Goal: Check status: Check status

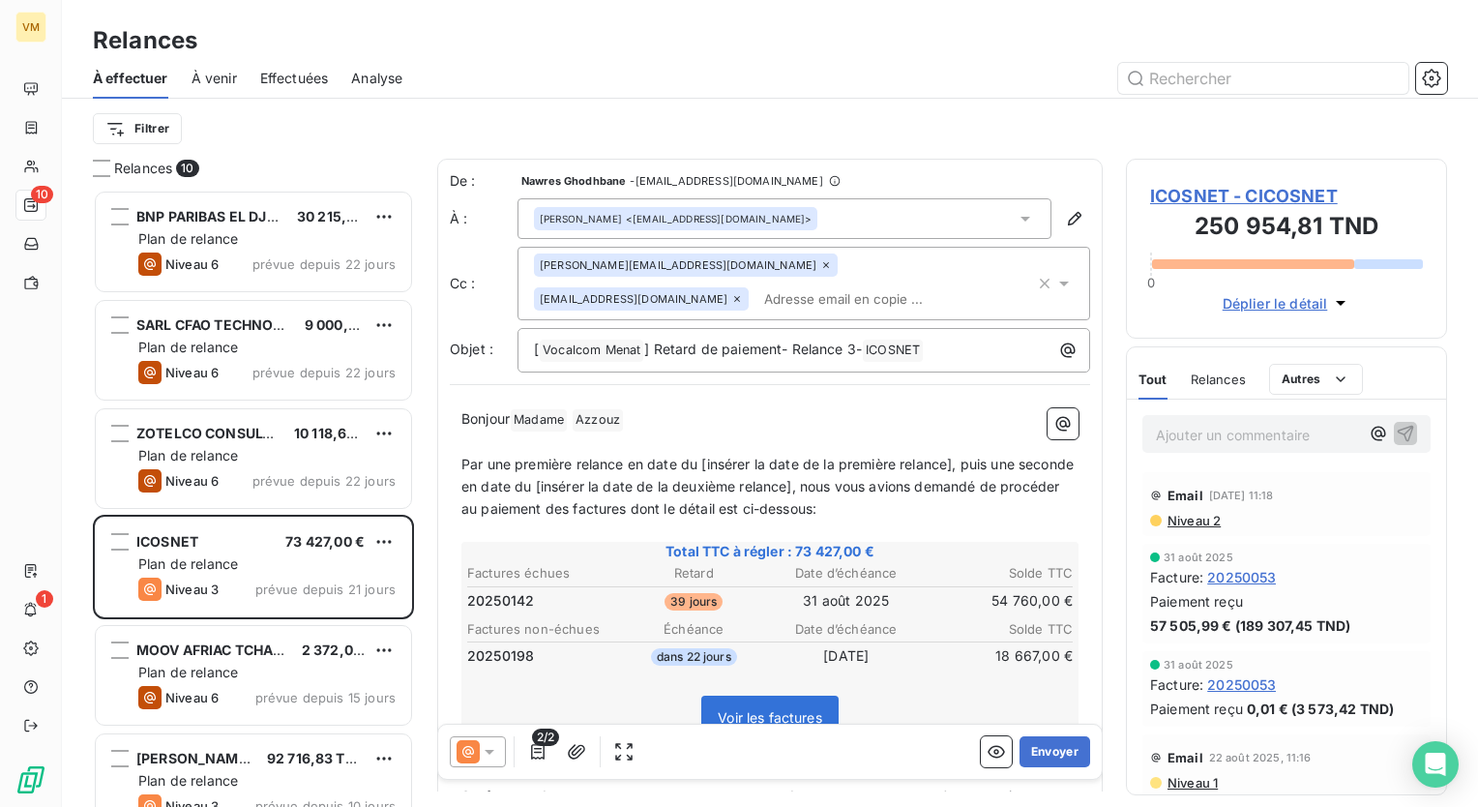
scroll to position [603, 306]
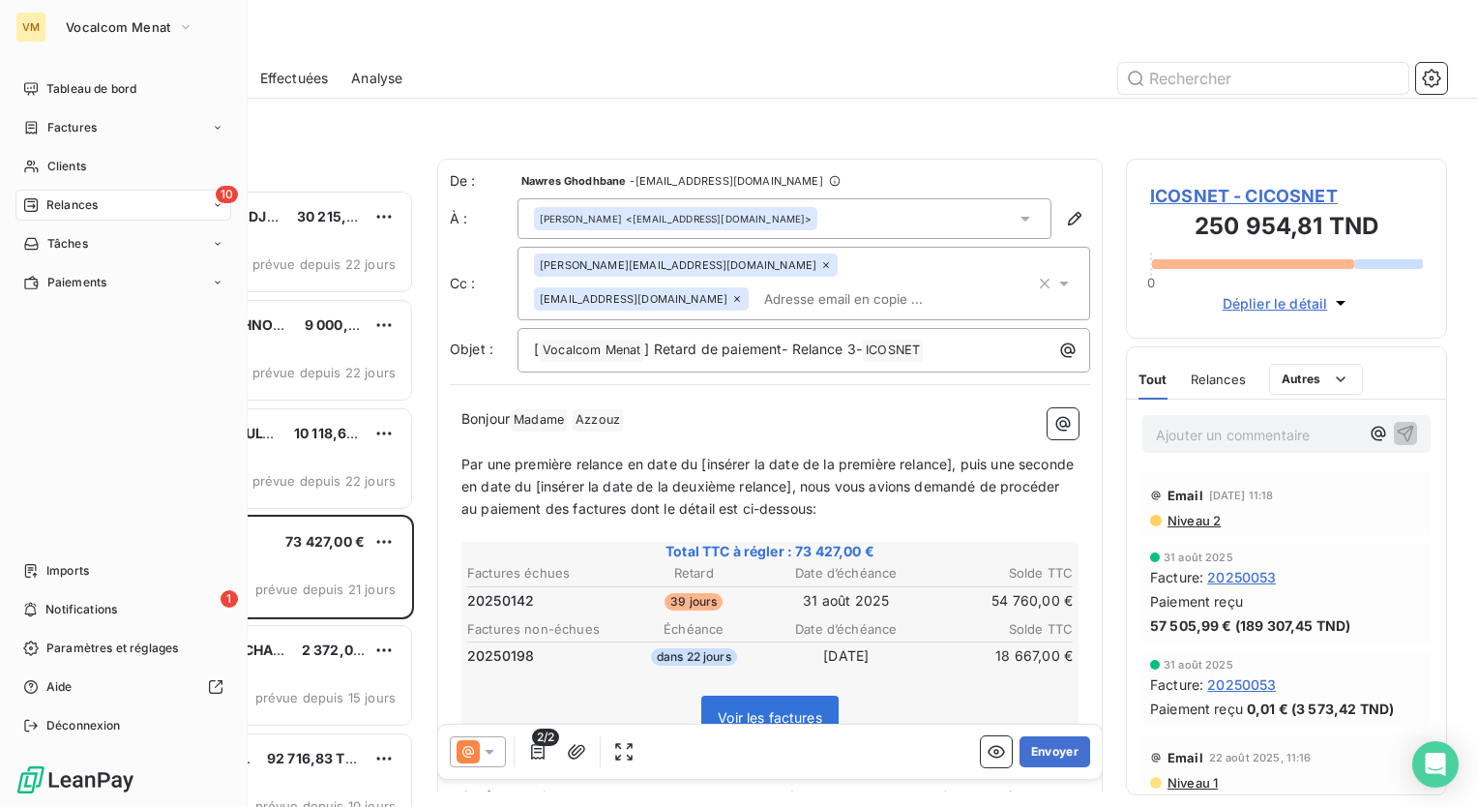
click at [31, 201] on icon at bounding box center [31, 205] width 14 height 14
click at [61, 202] on span "Relances" at bounding box center [71, 204] width 51 height 17
click at [100, 242] on span "À effectuer" at bounding box center [77, 243] width 63 height 17
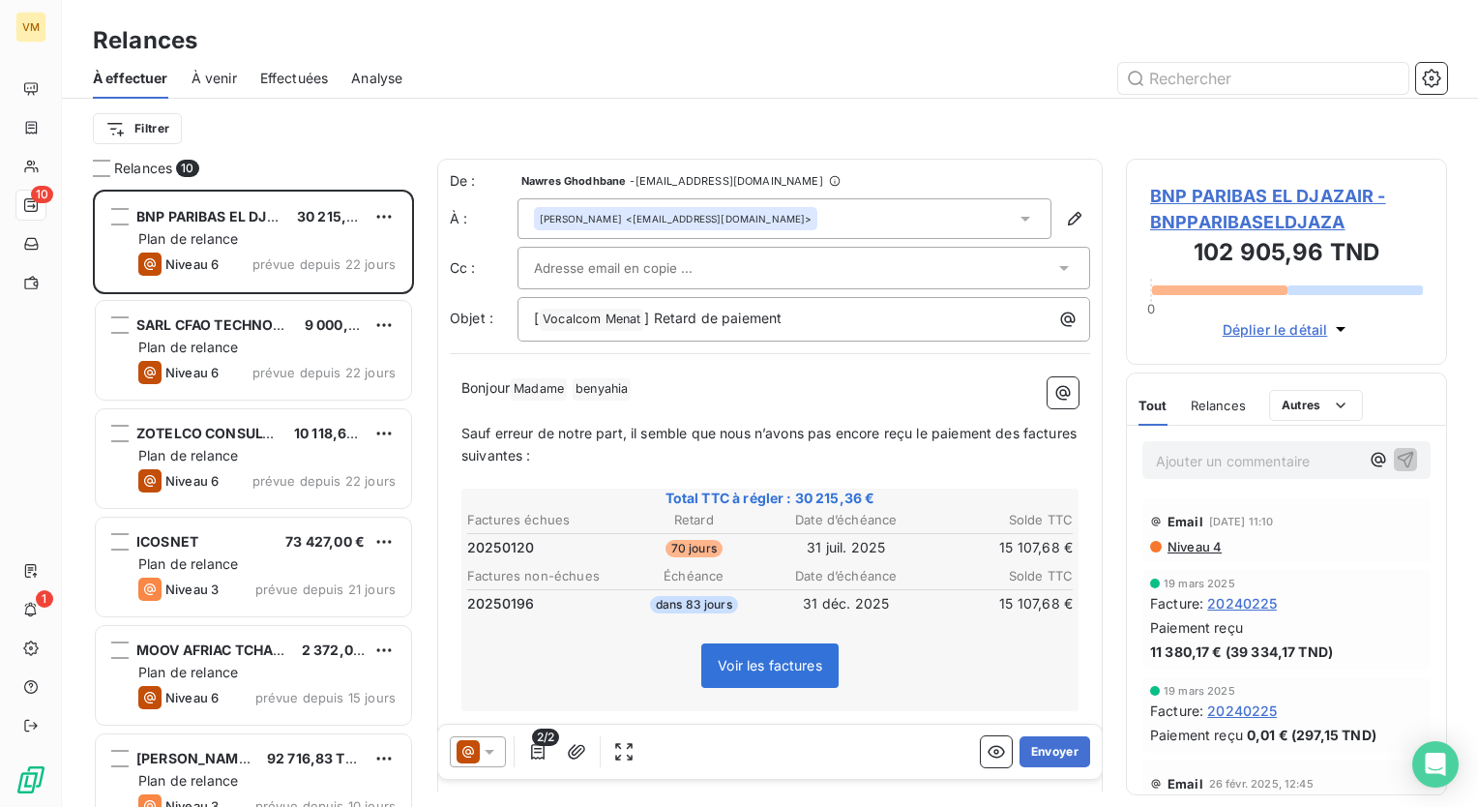
click at [283, 76] on span "Effectuées" at bounding box center [294, 78] width 69 height 19
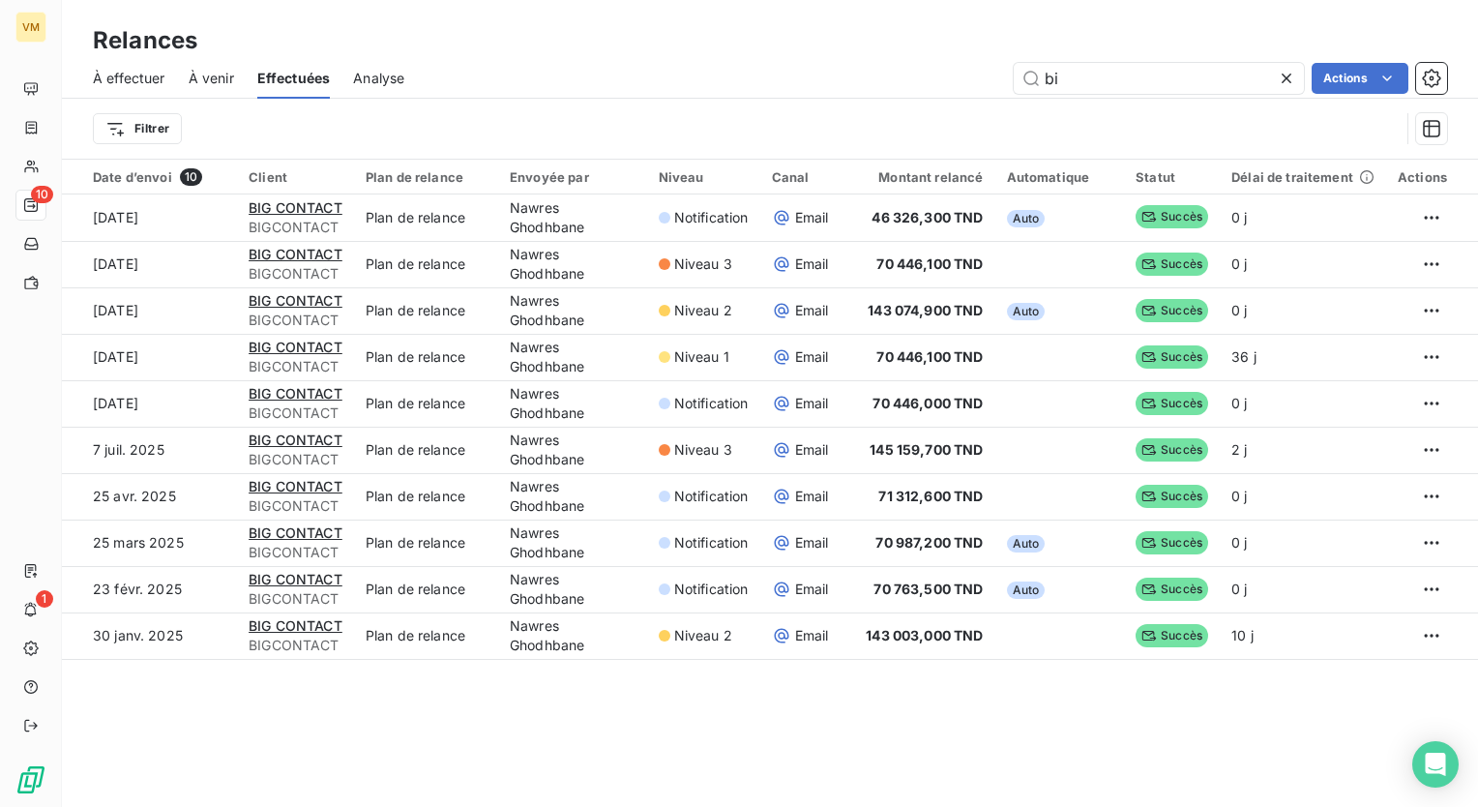
type input "b"
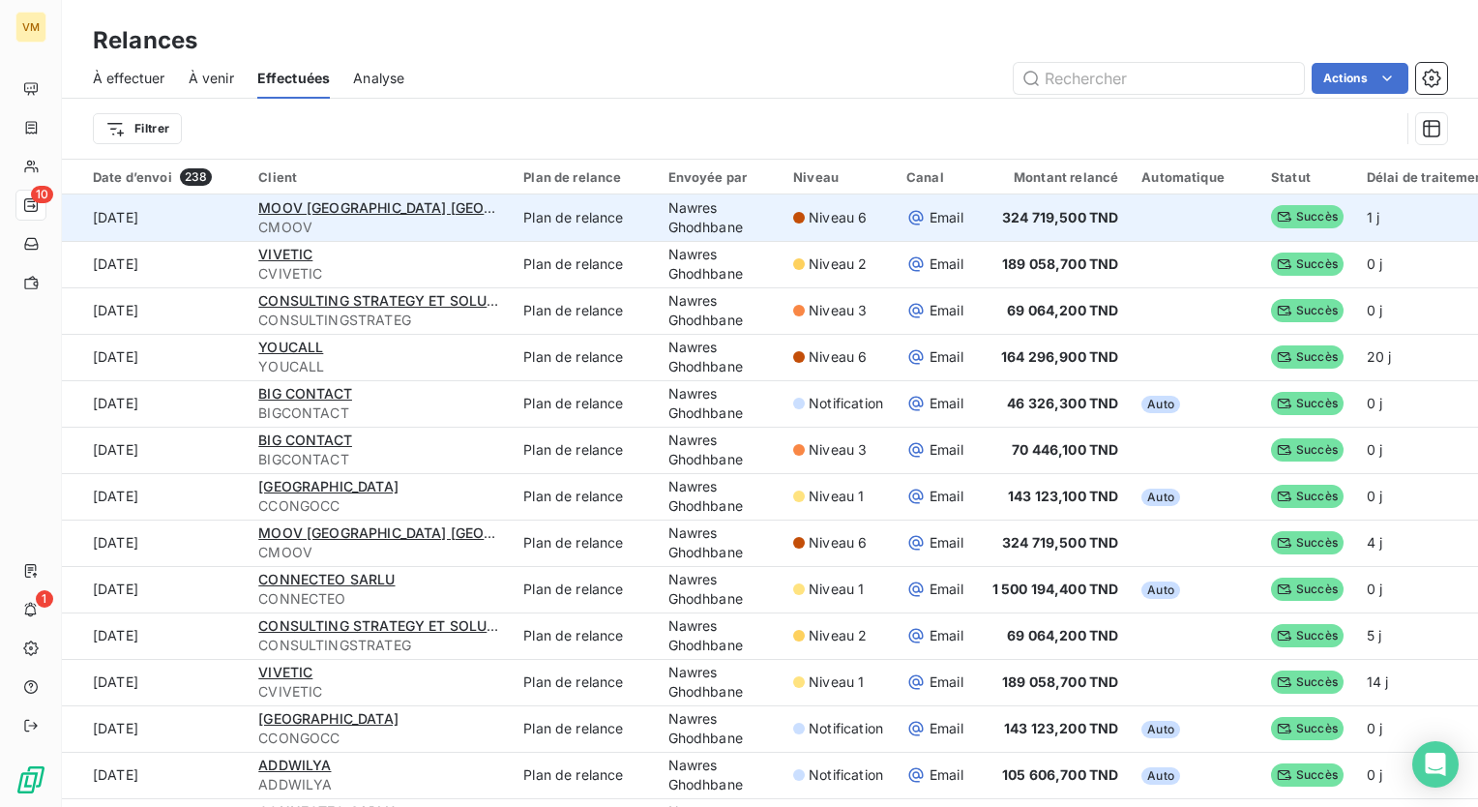
click at [696, 219] on td "Nawres Ghodhbane" at bounding box center [720, 217] width 126 height 46
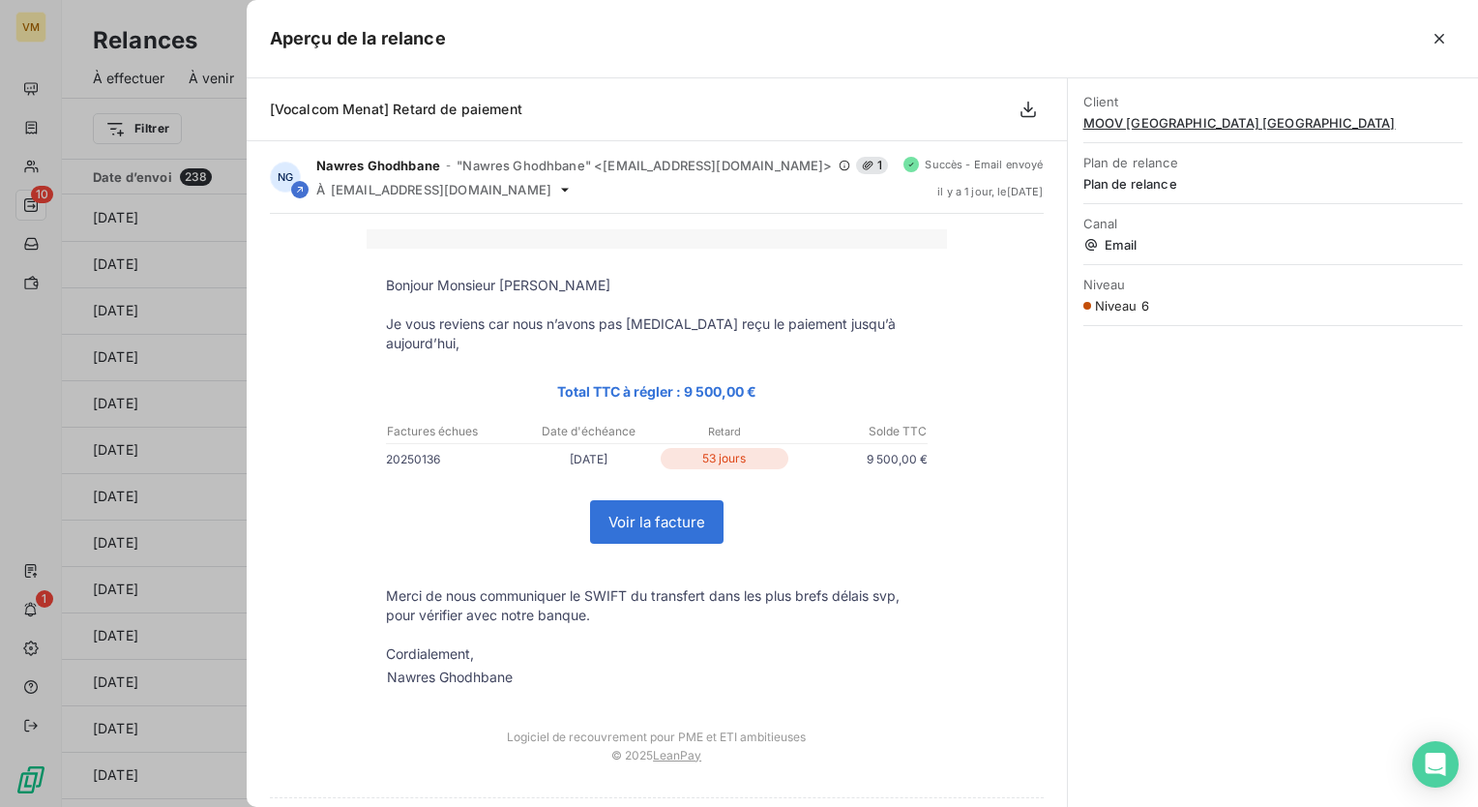
click at [1316, 308] on div "Niveau 6" at bounding box center [1273, 305] width 379 height 15
click at [1444, 41] on icon "button" at bounding box center [1439, 38] width 19 height 19
